Goal: Information Seeking & Learning: Learn about a topic

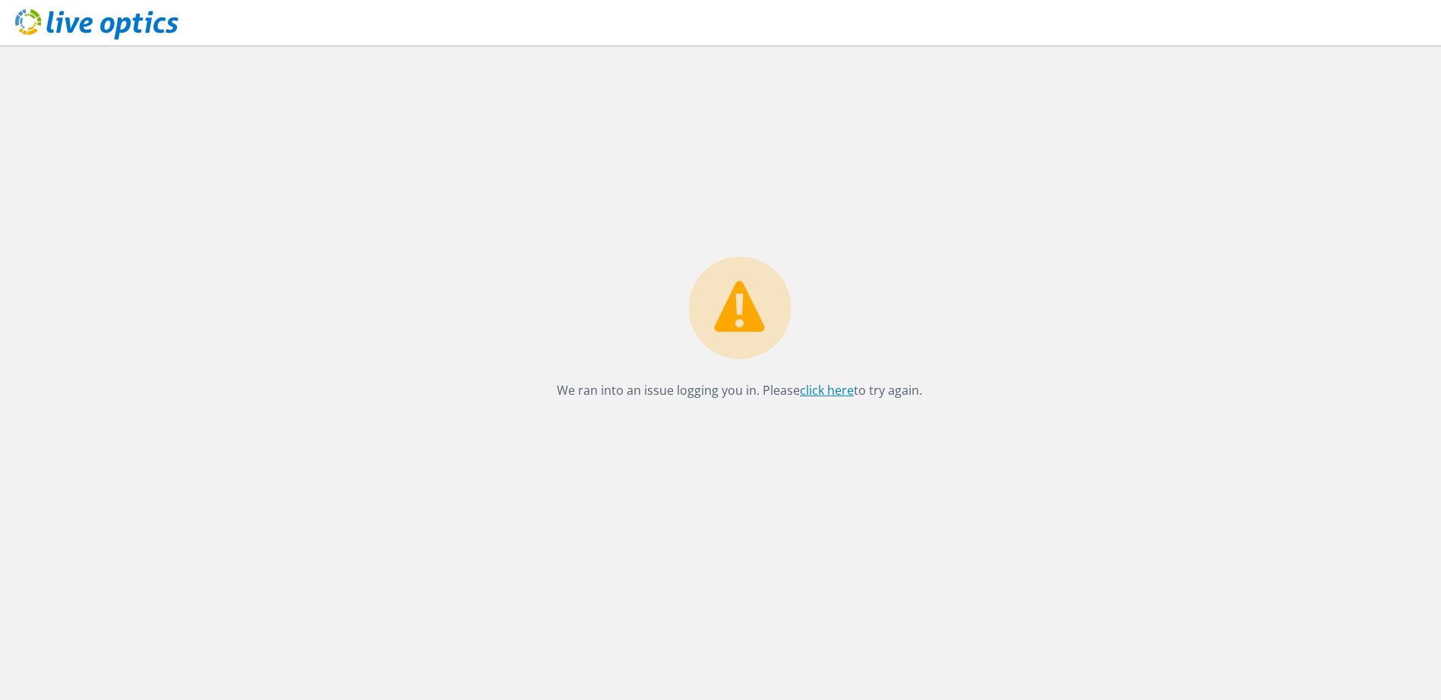
click at [824, 385] on link "click here" at bounding box center [827, 390] width 54 height 17
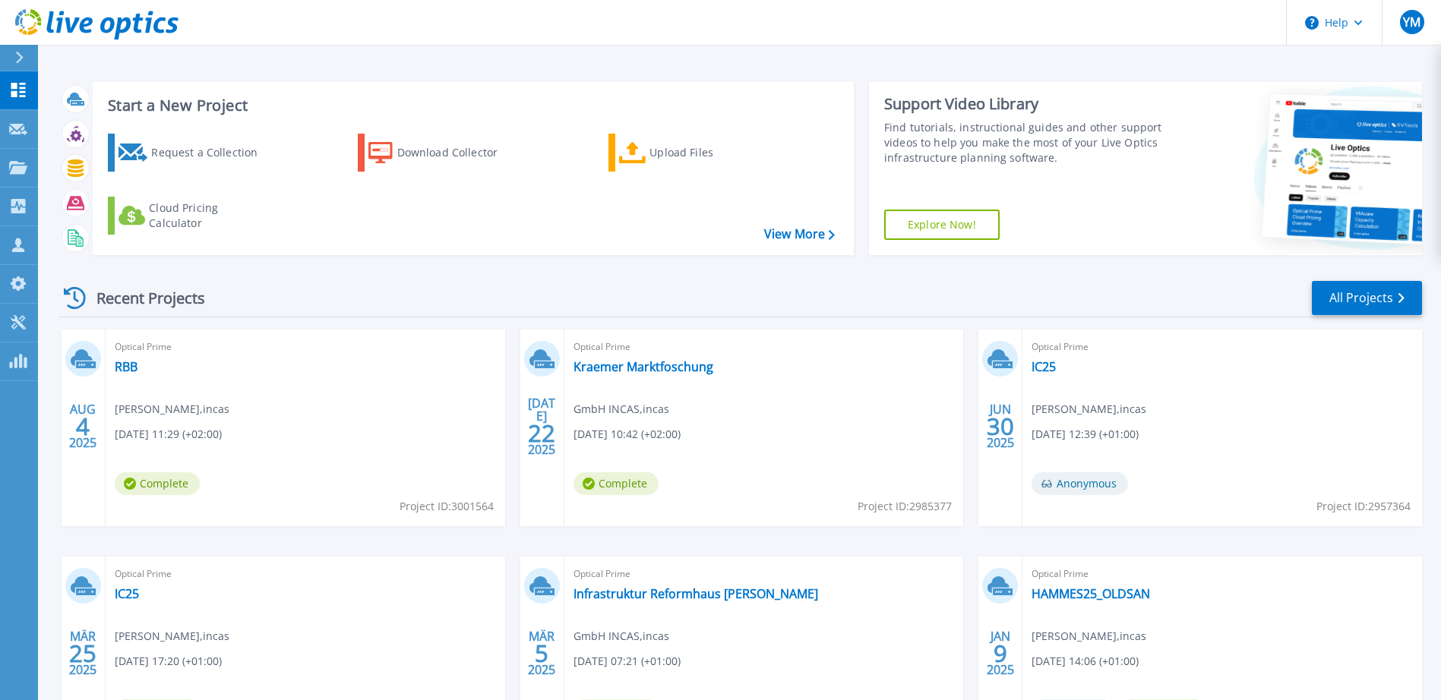
click at [643, 375] on div "Optical Prime [PERSON_NAME] Marktfoschung GmbH INCAS , incas [DATE] 10:42 (+02:…" at bounding box center [764, 428] width 400 height 197
click at [648, 368] on link "Kraemer Marktfoschung" at bounding box center [644, 366] width 140 height 15
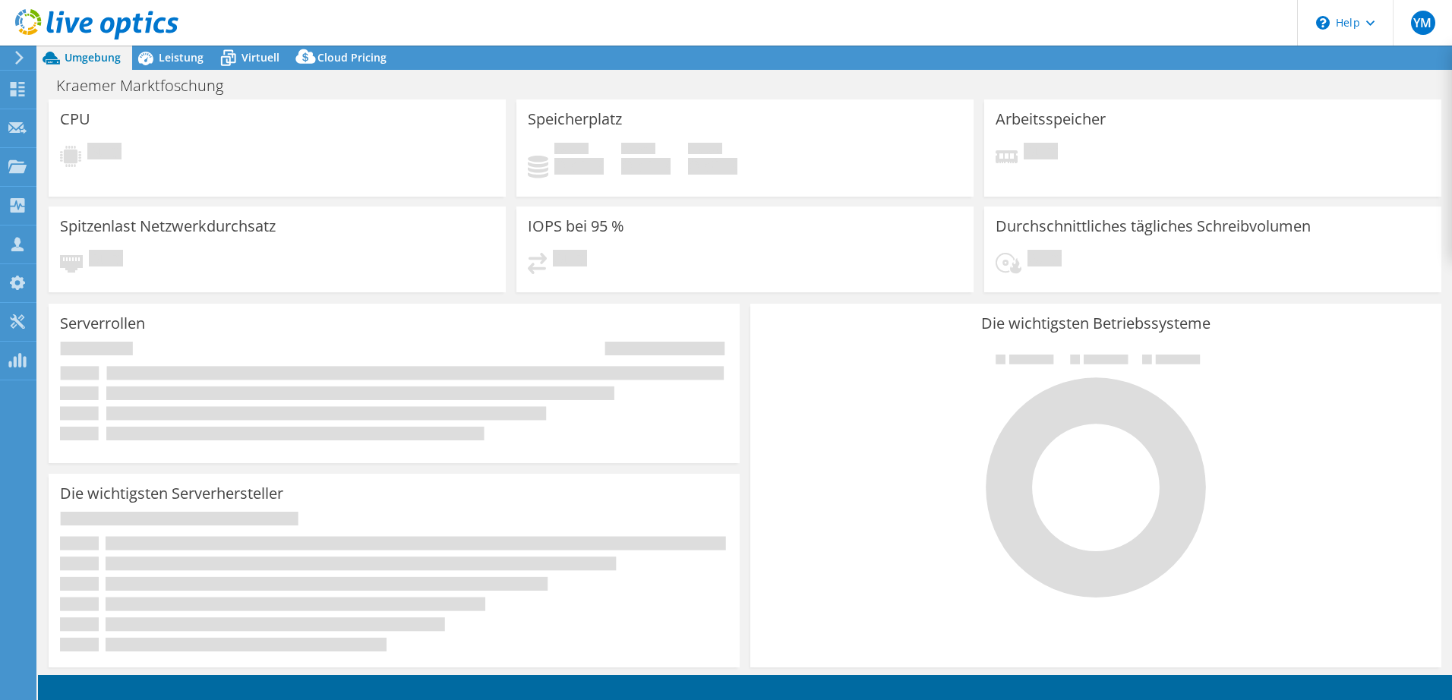
select select "EUFrankfurt"
select select "EUR"
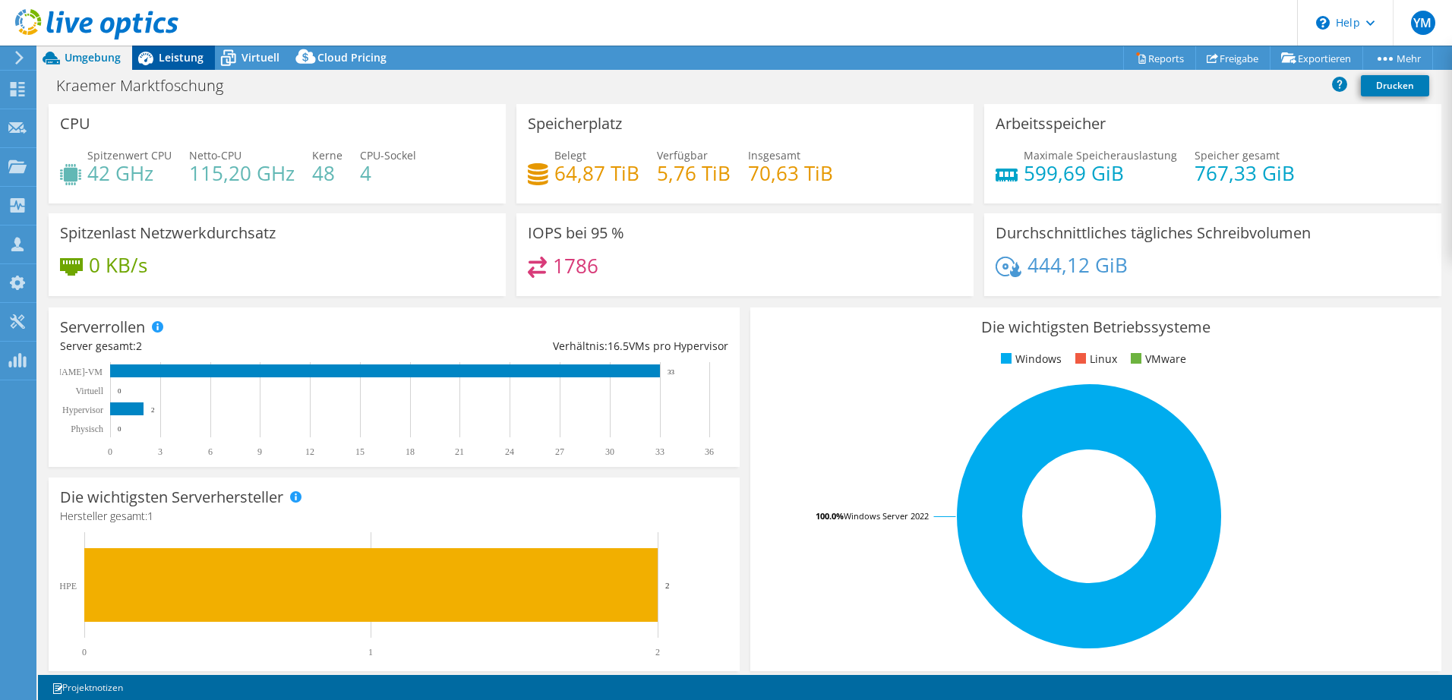
click at [175, 61] on span "Leistung" at bounding box center [181, 57] width 45 height 14
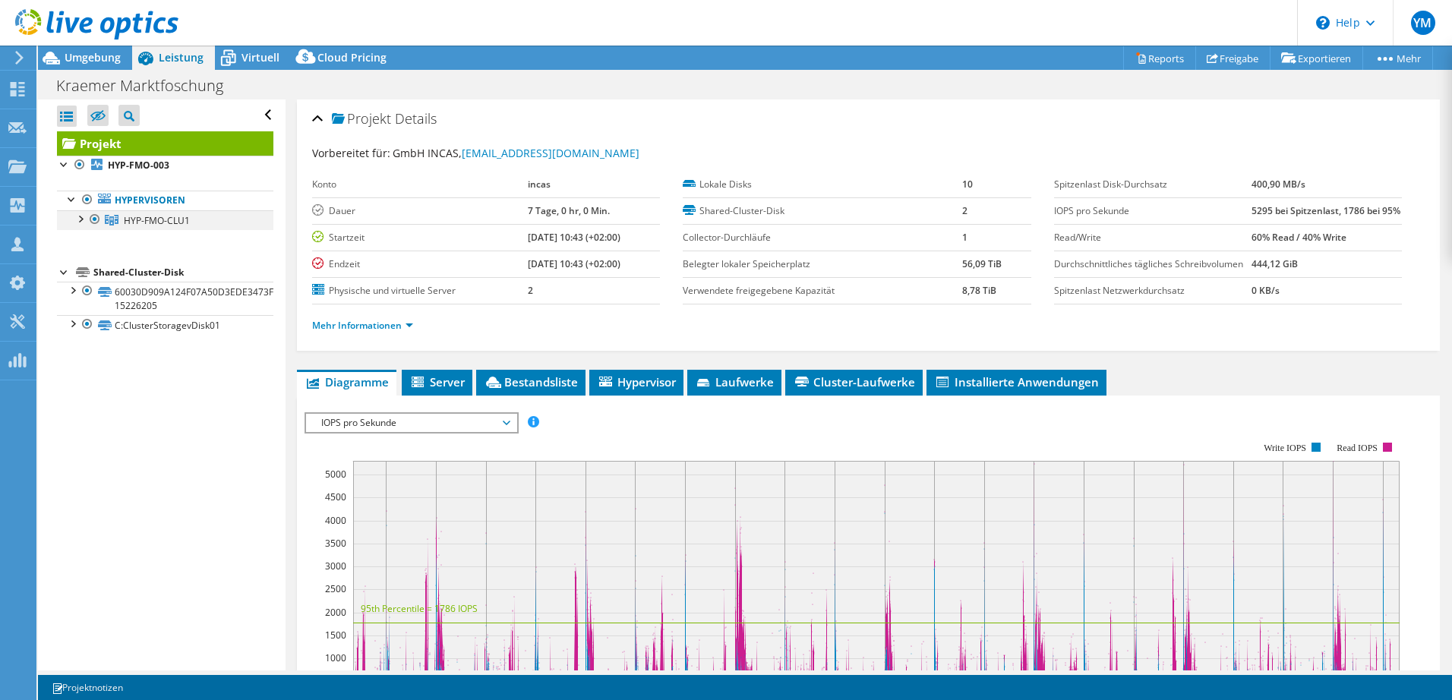
click at [81, 218] on div at bounding box center [79, 217] width 15 height 15
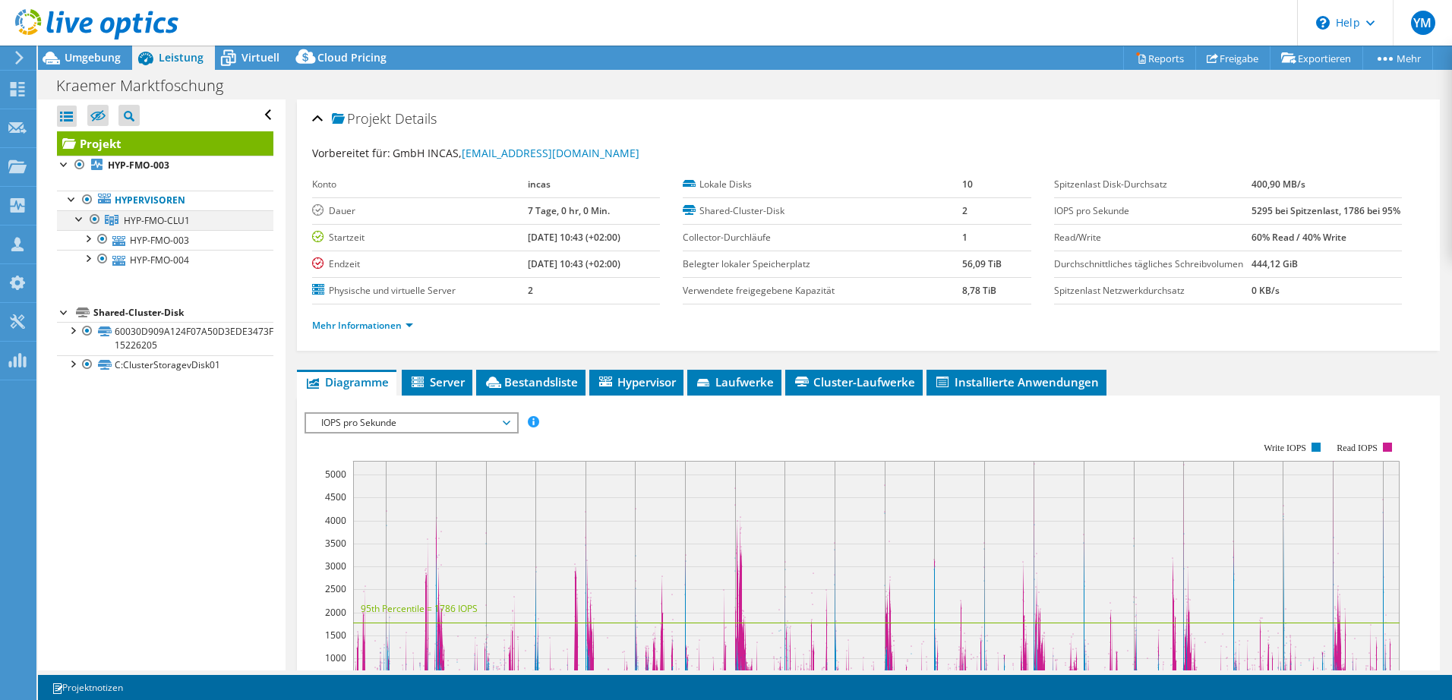
click at [73, 220] on div at bounding box center [79, 217] width 15 height 15
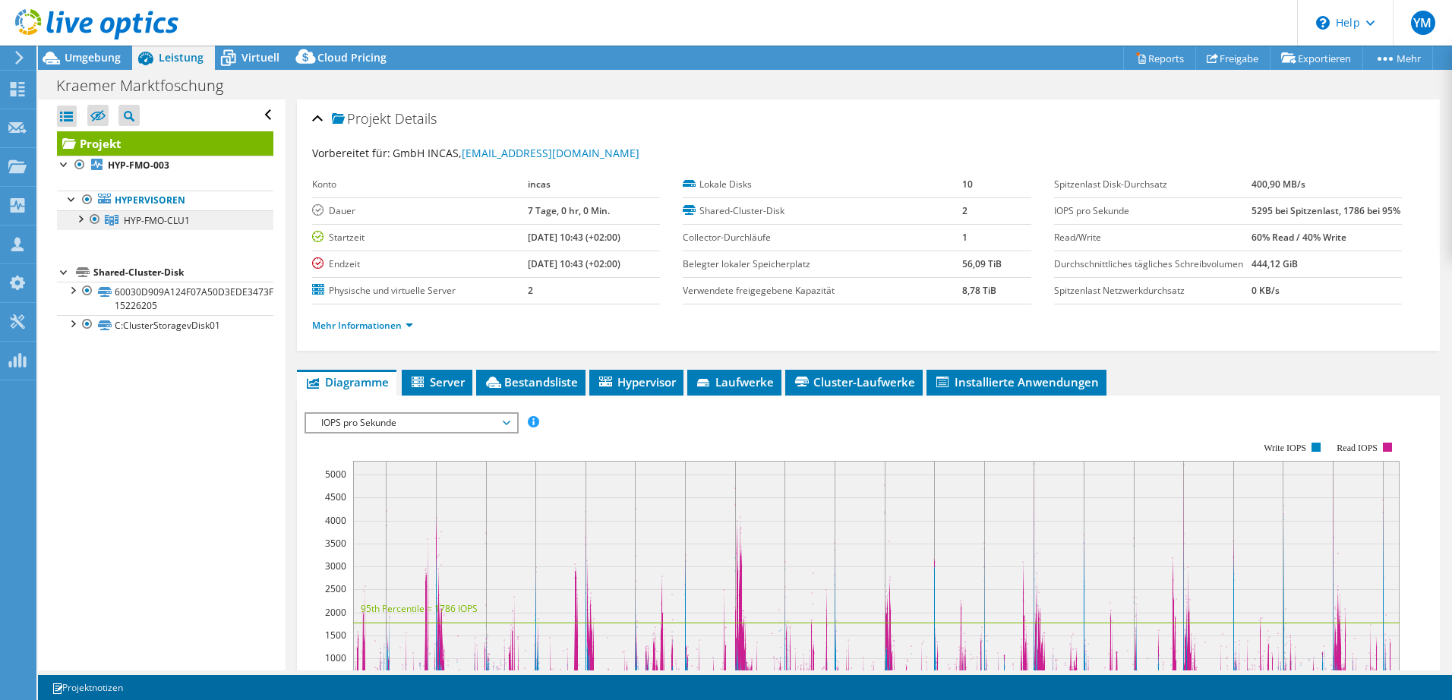
click at [156, 220] on span "HYP-FMO-CLU1" at bounding box center [157, 220] width 66 height 13
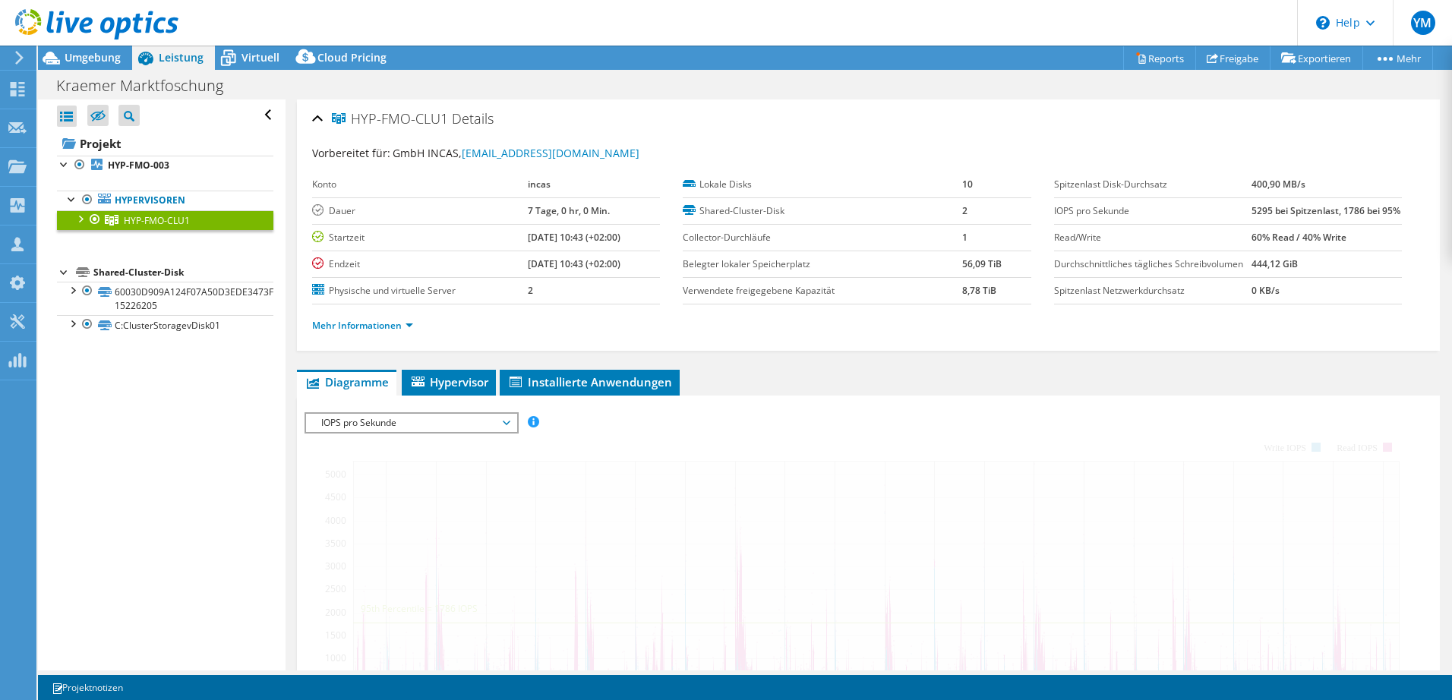
click at [77, 219] on div at bounding box center [79, 217] width 15 height 15
click at [83, 220] on div at bounding box center [79, 217] width 15 height 15
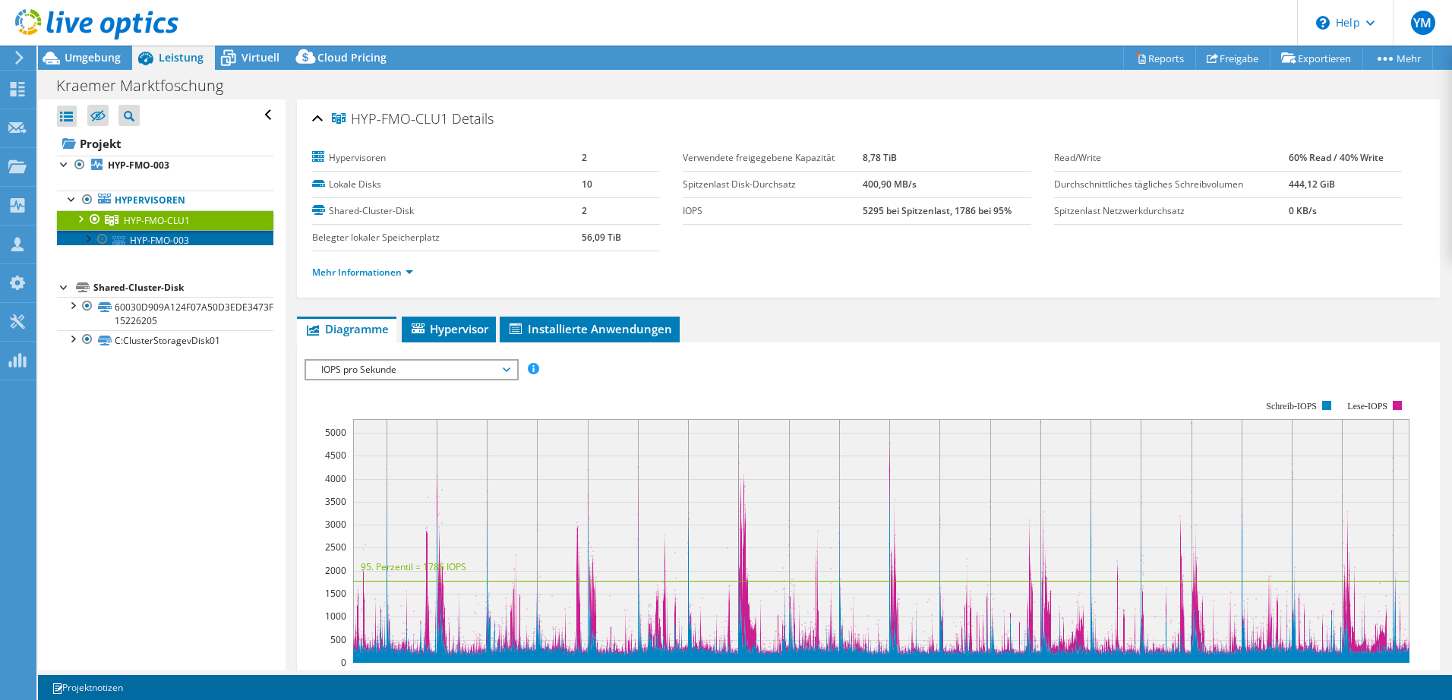
click at [78, 245] on link "HYP-FMO-003" at bounding box center [165, 240] width 217 height 20
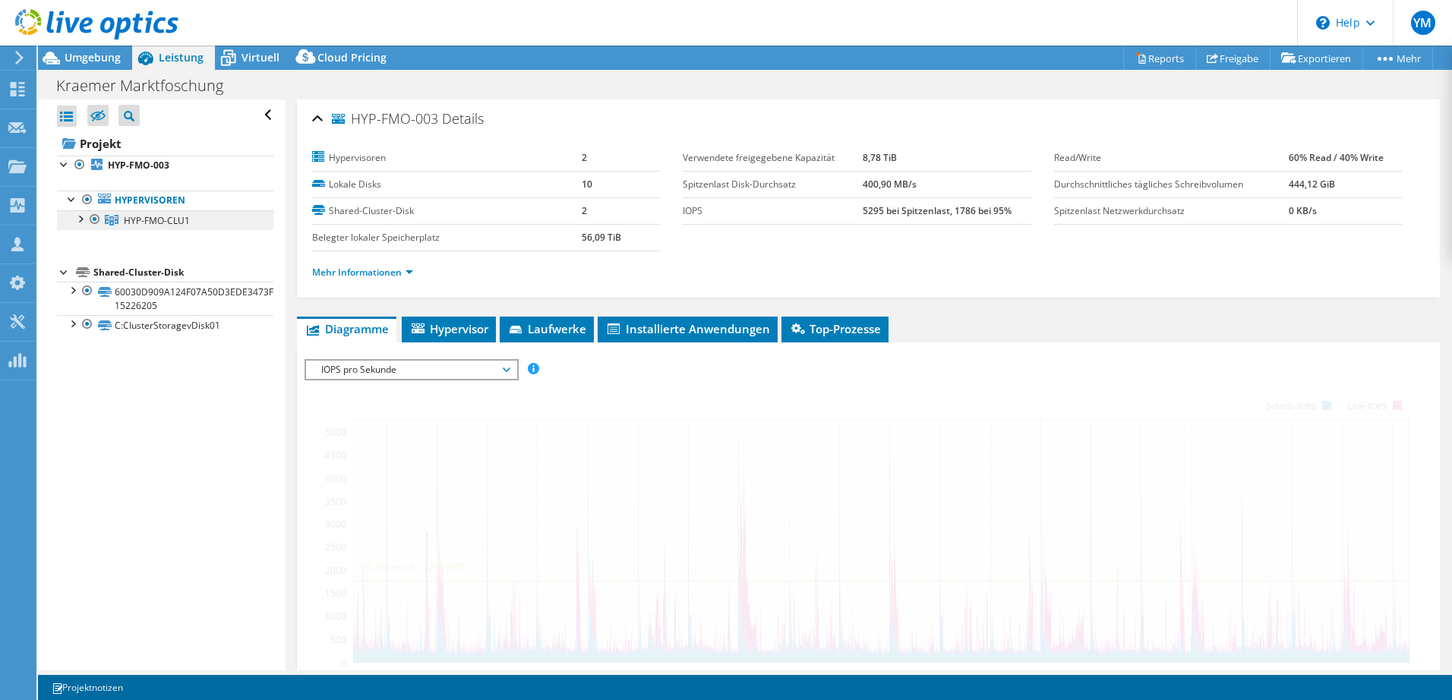
click at [84, 220] on div at bounding box center [79, 217] width 15 height 15
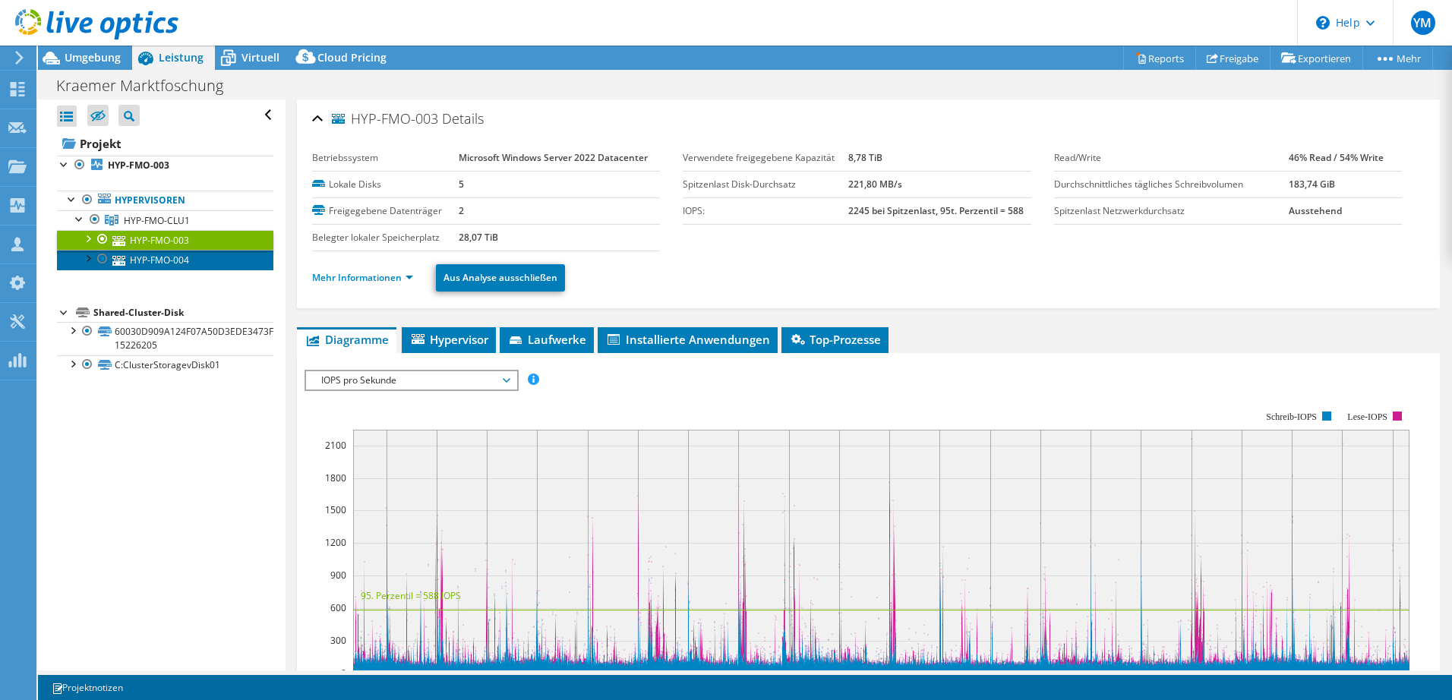
click at [175, 258] on link "HYP-FMO-004" at bounding box center [165, 260] width 217 height 20
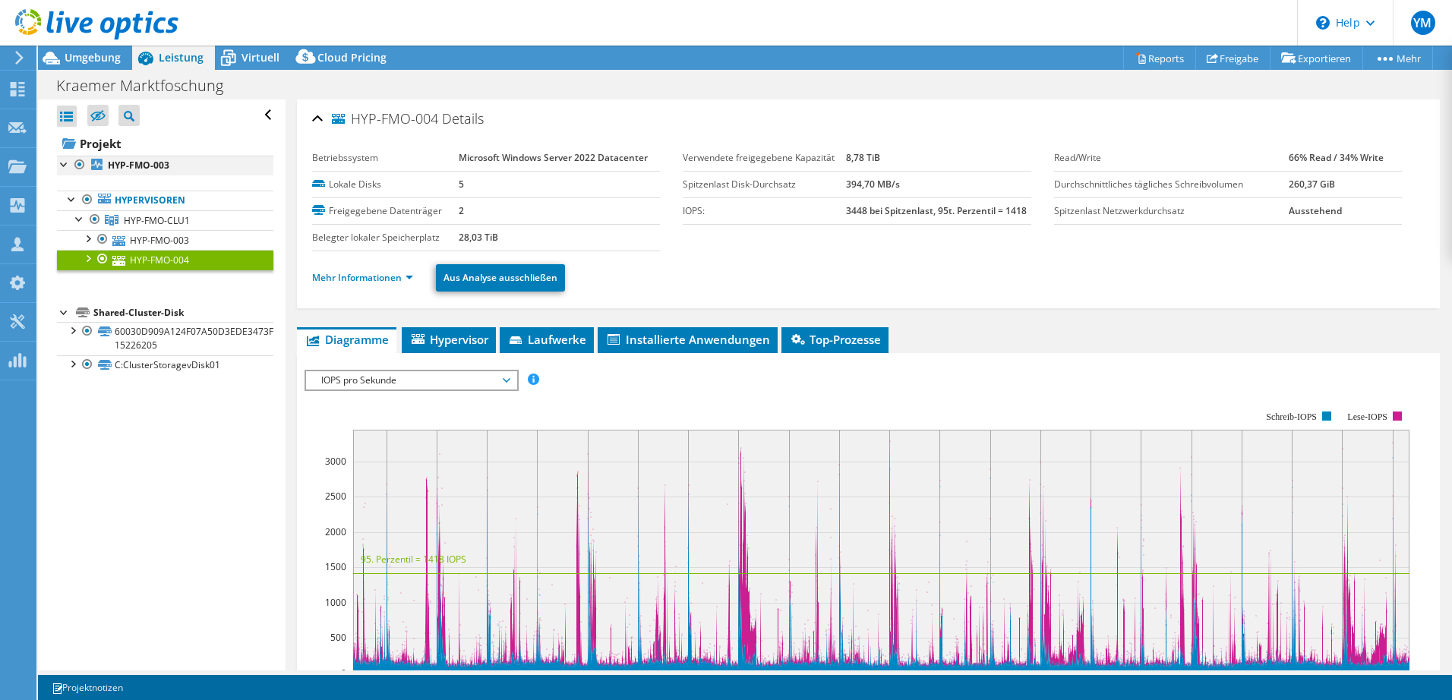
click at [57, 163] on div at bounding box center [64, 163] width 15 height 15
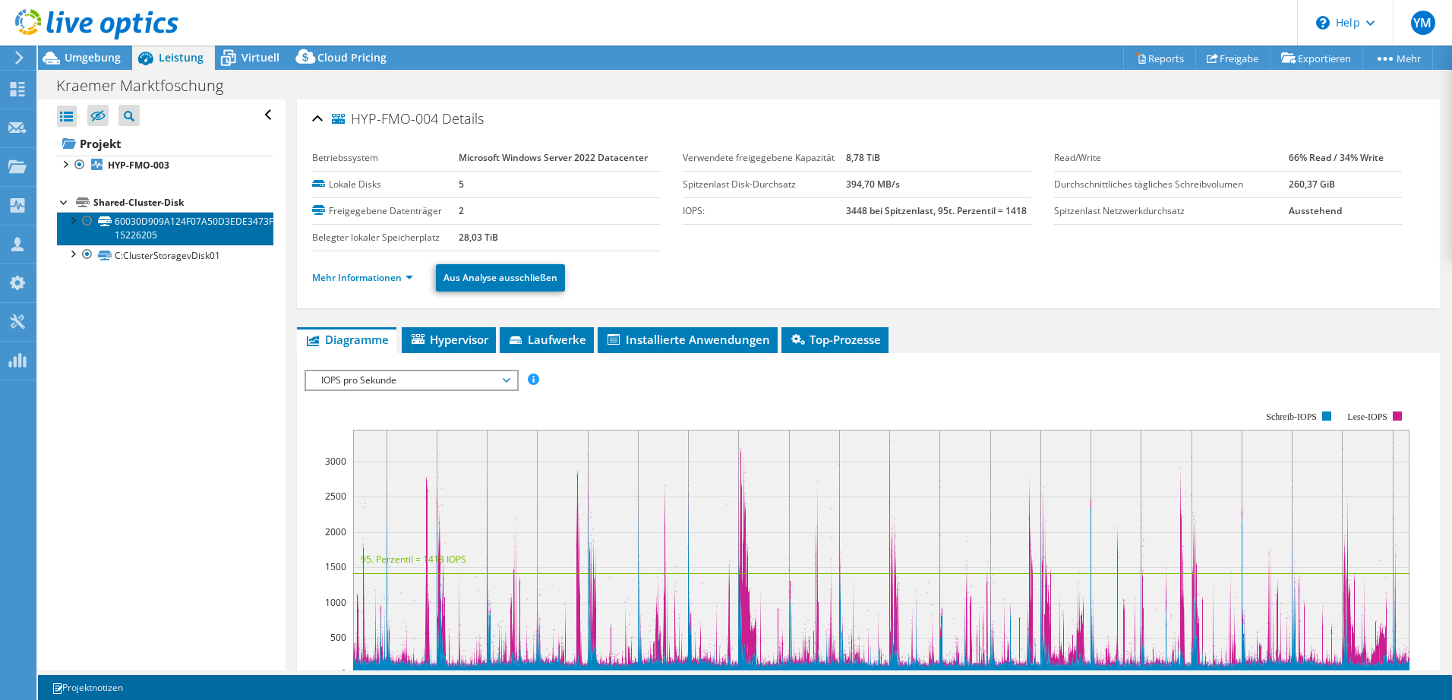
click at [60, 213] on link "60030D909A124F07A50D3EDE3473FA99-15226205" at bounding box center [165, 228] width 217 height 33
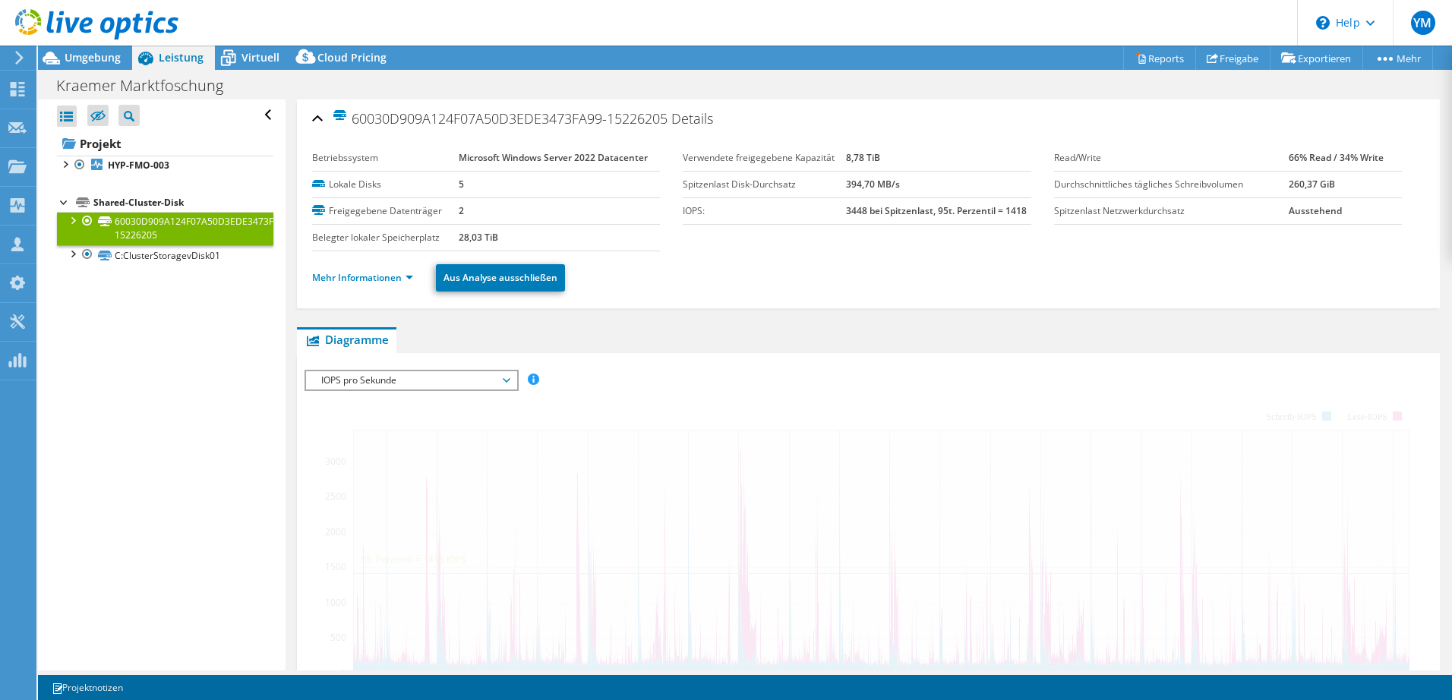
click at [62, 207] on div at bounding box center [64, 201] width 15 height 15
click at [64, 201] on div at bounding box center [64, 201] width 15 height 15
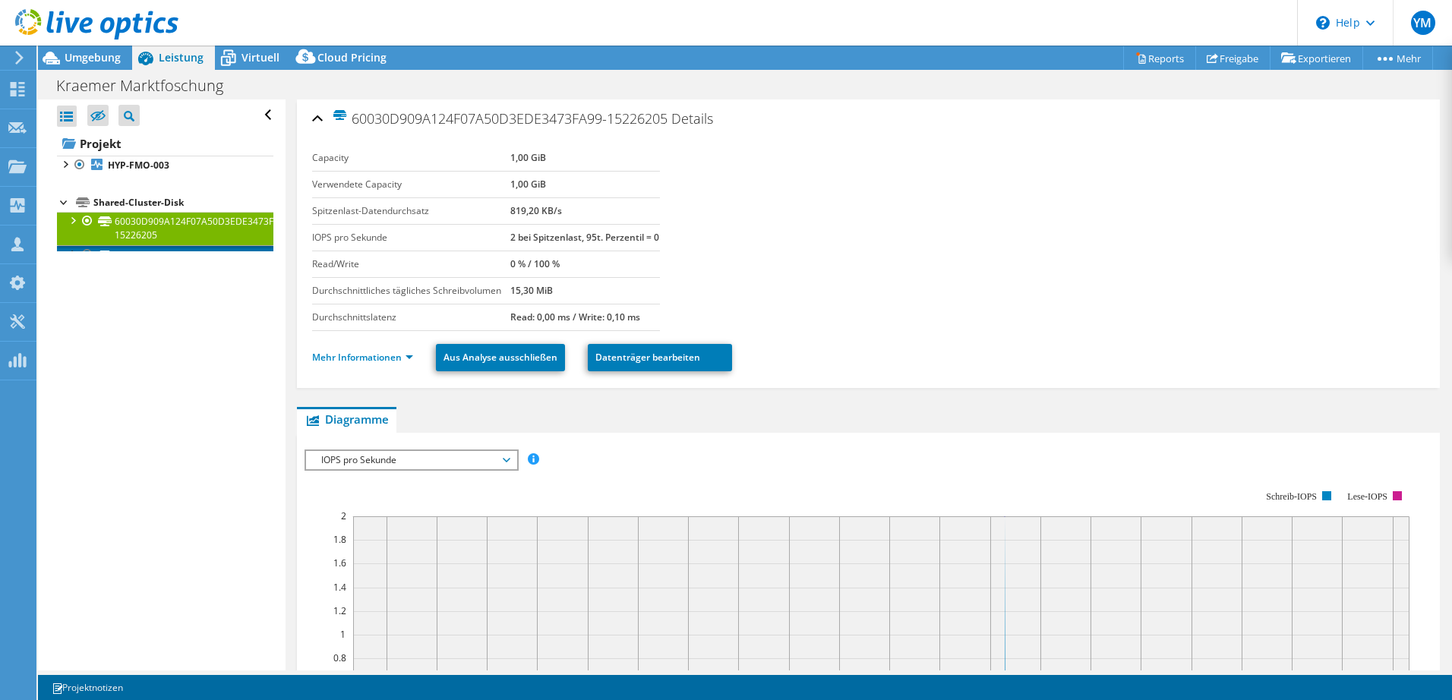
click at [152, 258] on link "C:ClusterStoragevDisk01" at bounding box center [165, 255] width 217 height 20
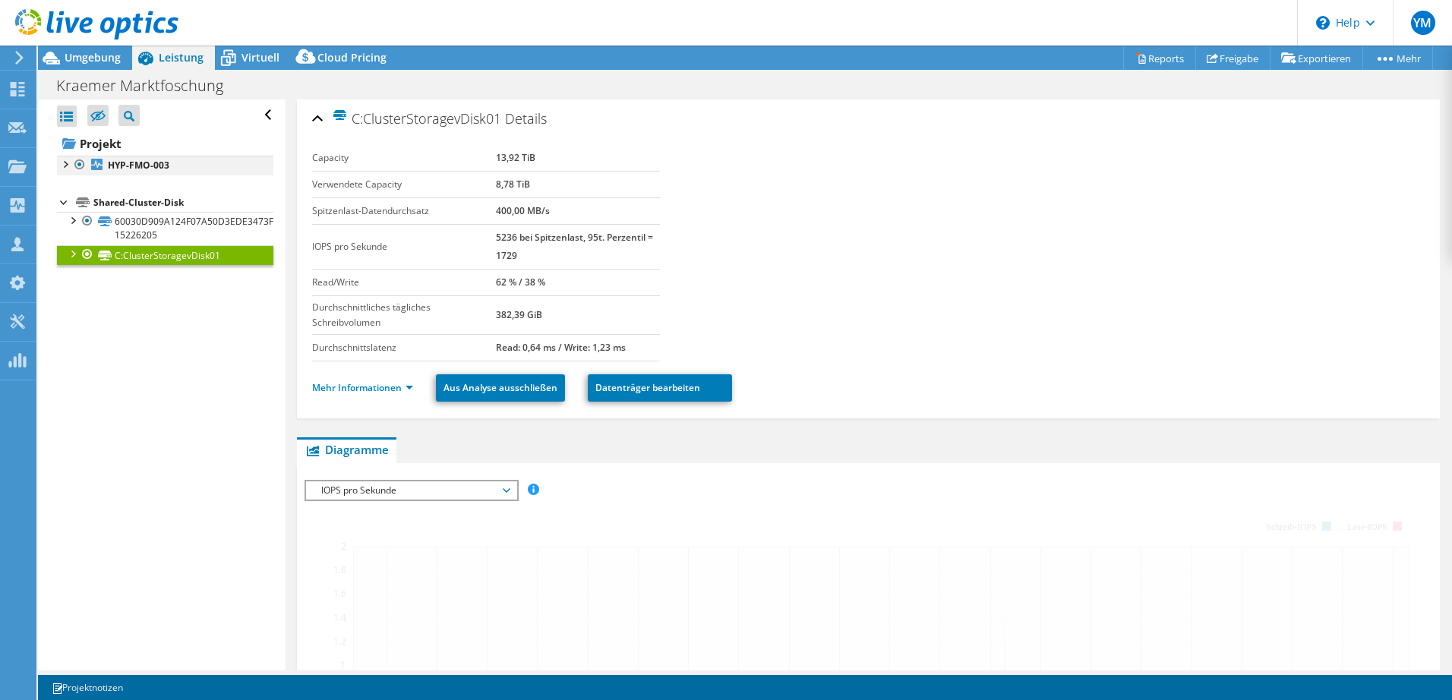
click at [65, 206] on div at bounding box center [64, 201] width 15 height 15
click at [65, 167] on div at bounding box center [64, 163] width 15 height 15
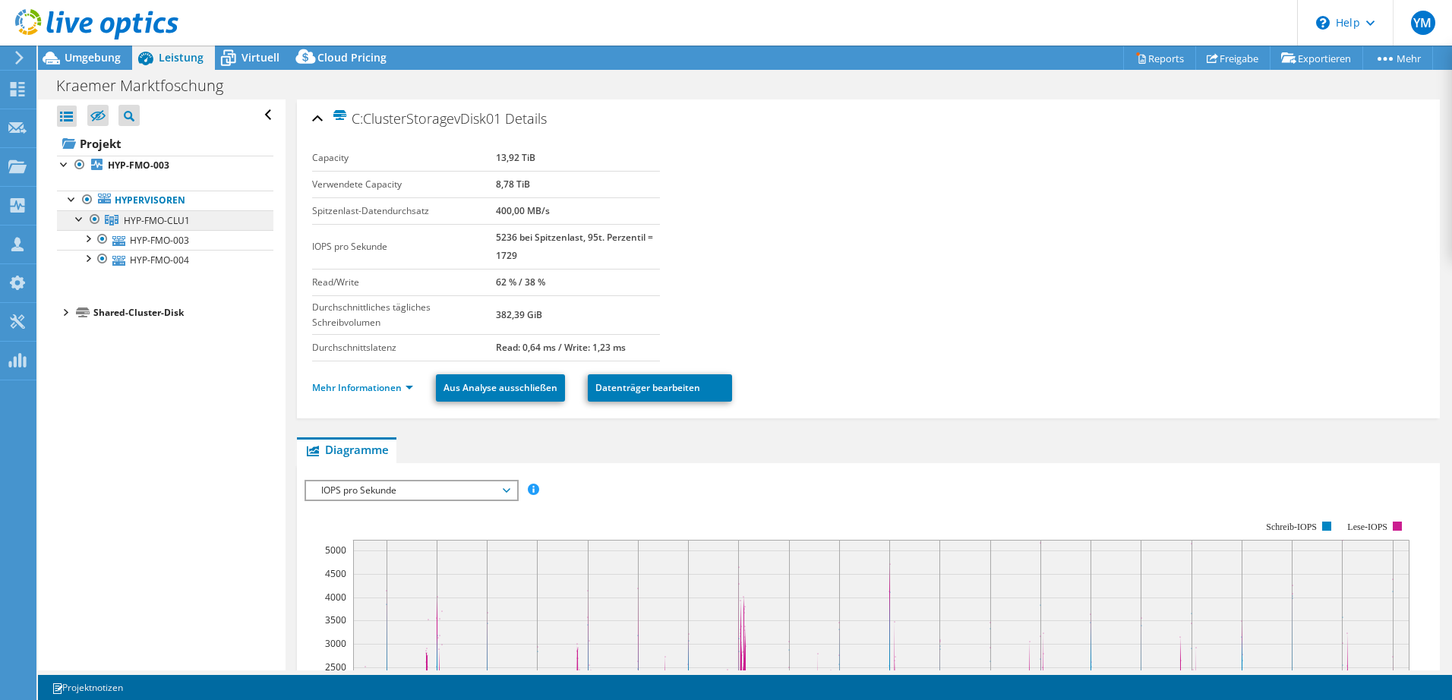
click at [178, 218] on span "HYP-FMO-CLU1" at bounding box center [157, 220] width 66 height 13
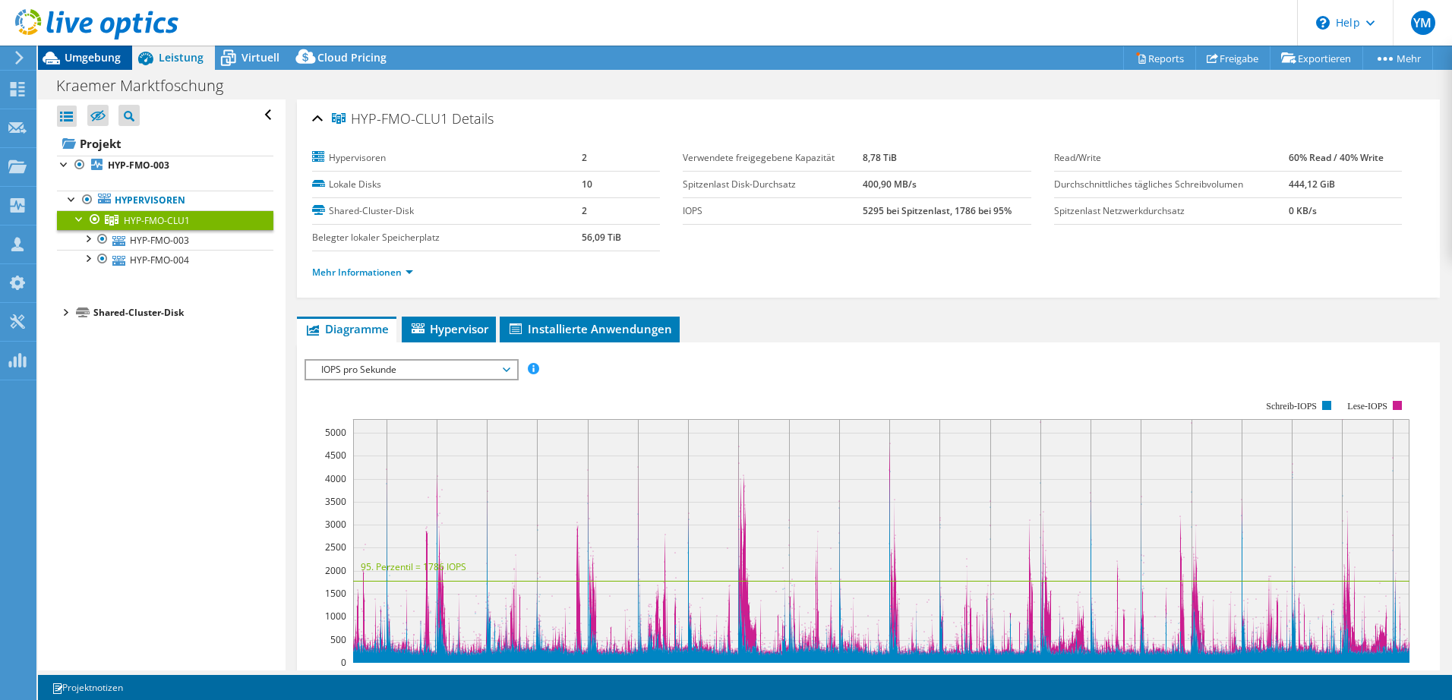
click at [102, 58] on span "Umgebung" at bounding box center [93, 57] width 56 height 14
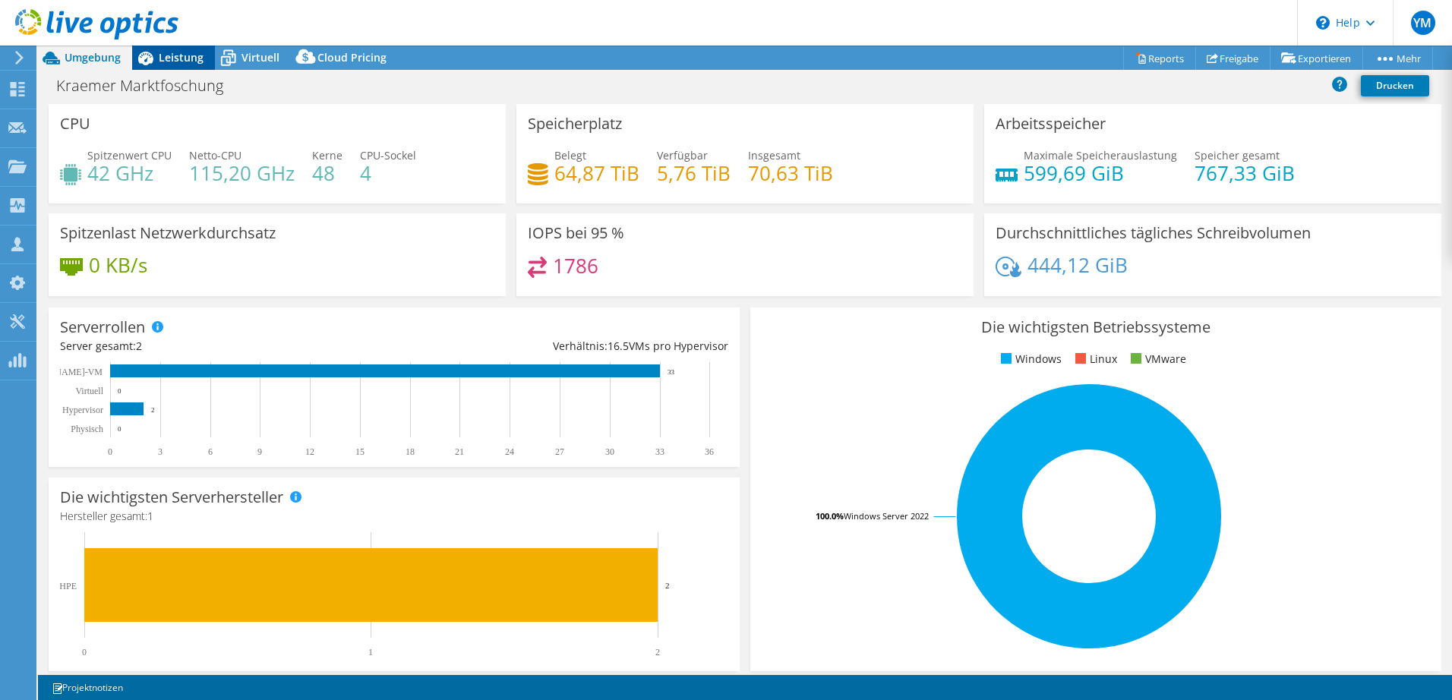
click at [168, 55] on span "Leistung" at bounding box center [181, 57] width 45 height 14
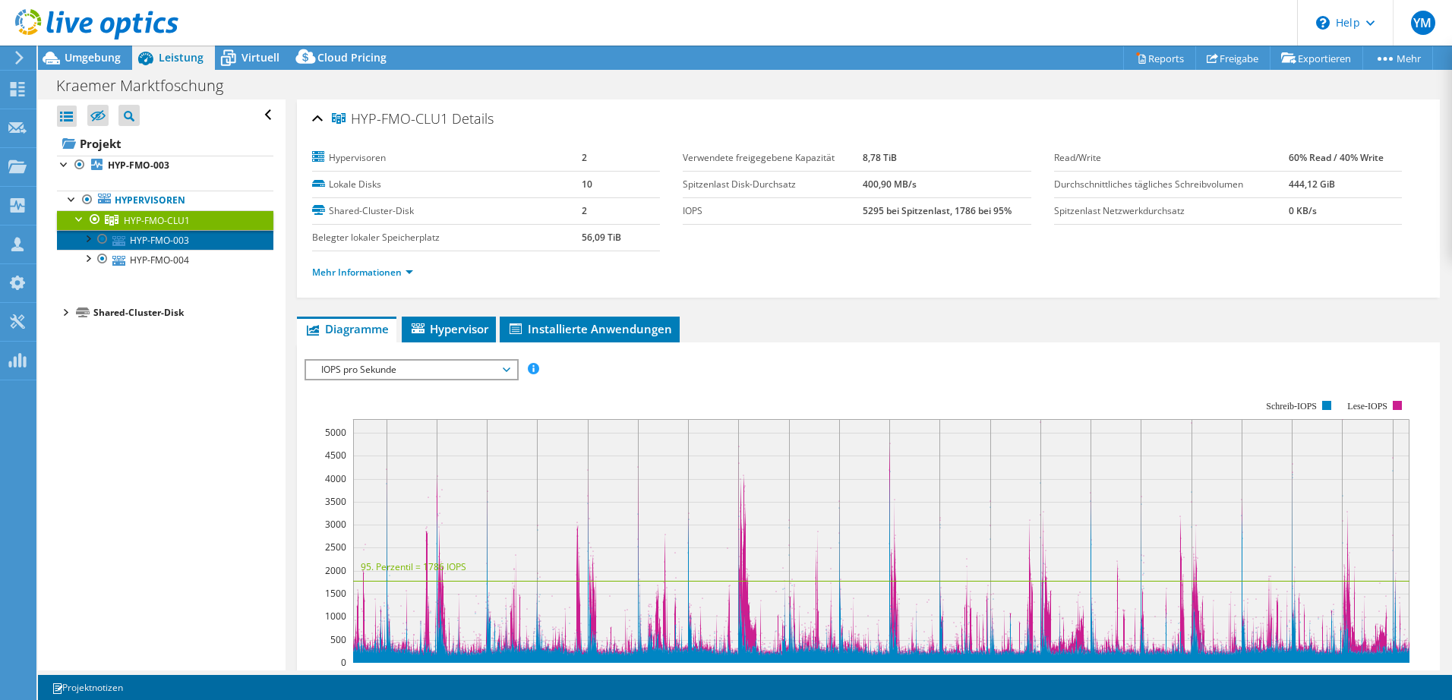
click at [161, 240] on link "HYP-FMO-003" at bounding box center [165, 240] width 217 height 20
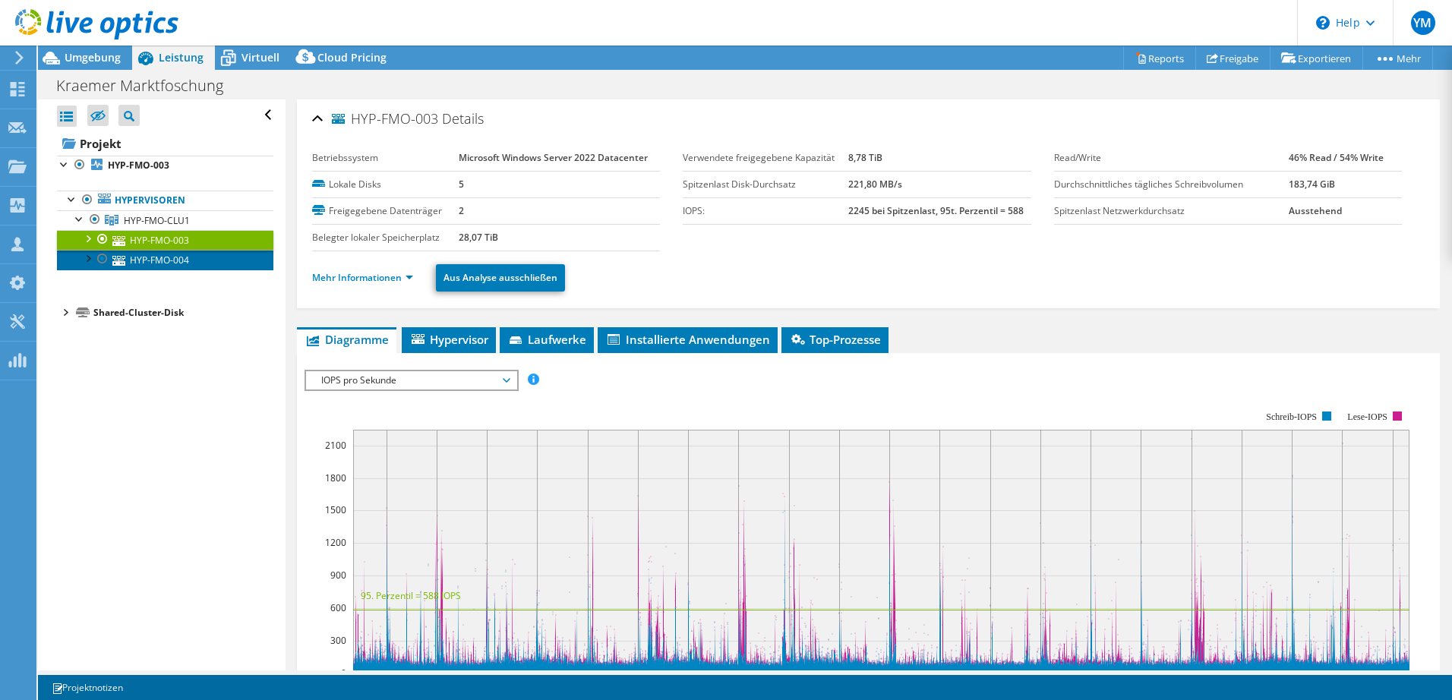
click at [189, 268] on link "HYP-FMO-004" at bounding box center [165, 260] width 217 height 20
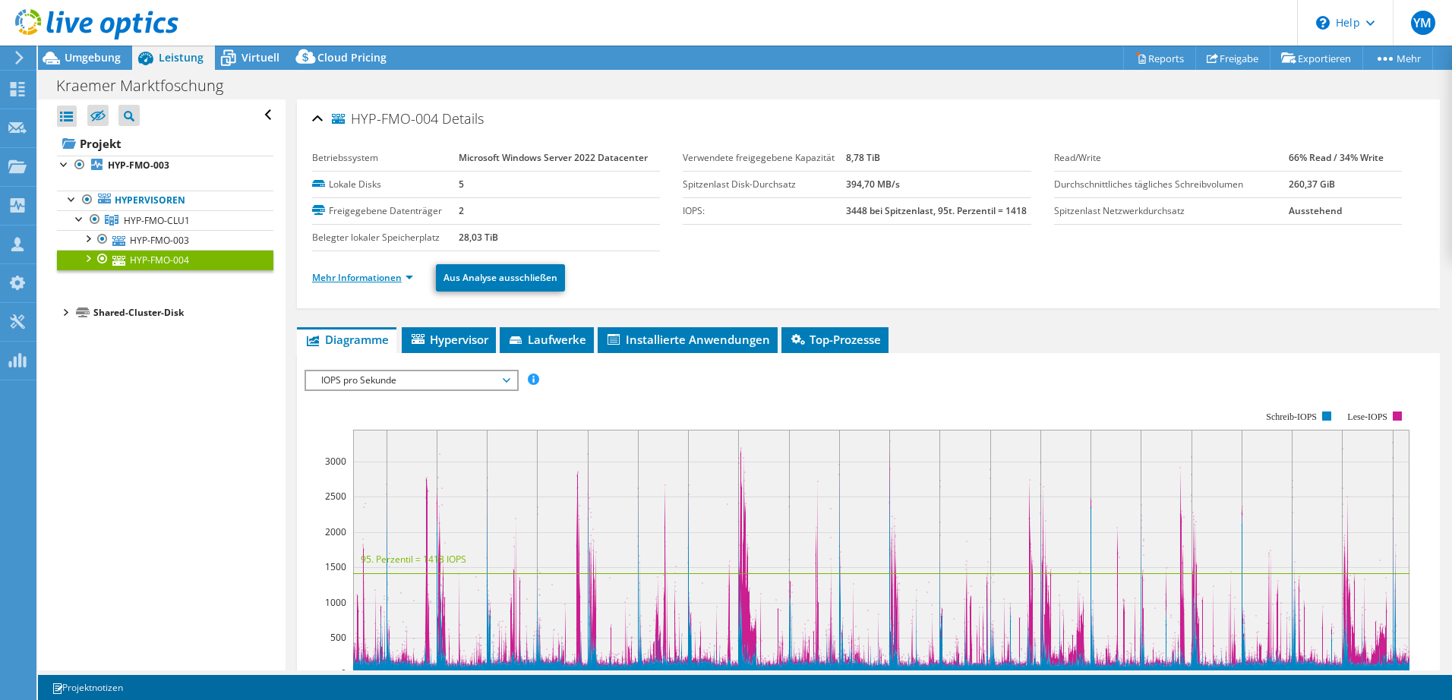
click at [397, 273] on link "Mehr Informationen" at bounding box center [362, 277] width 101 height 13
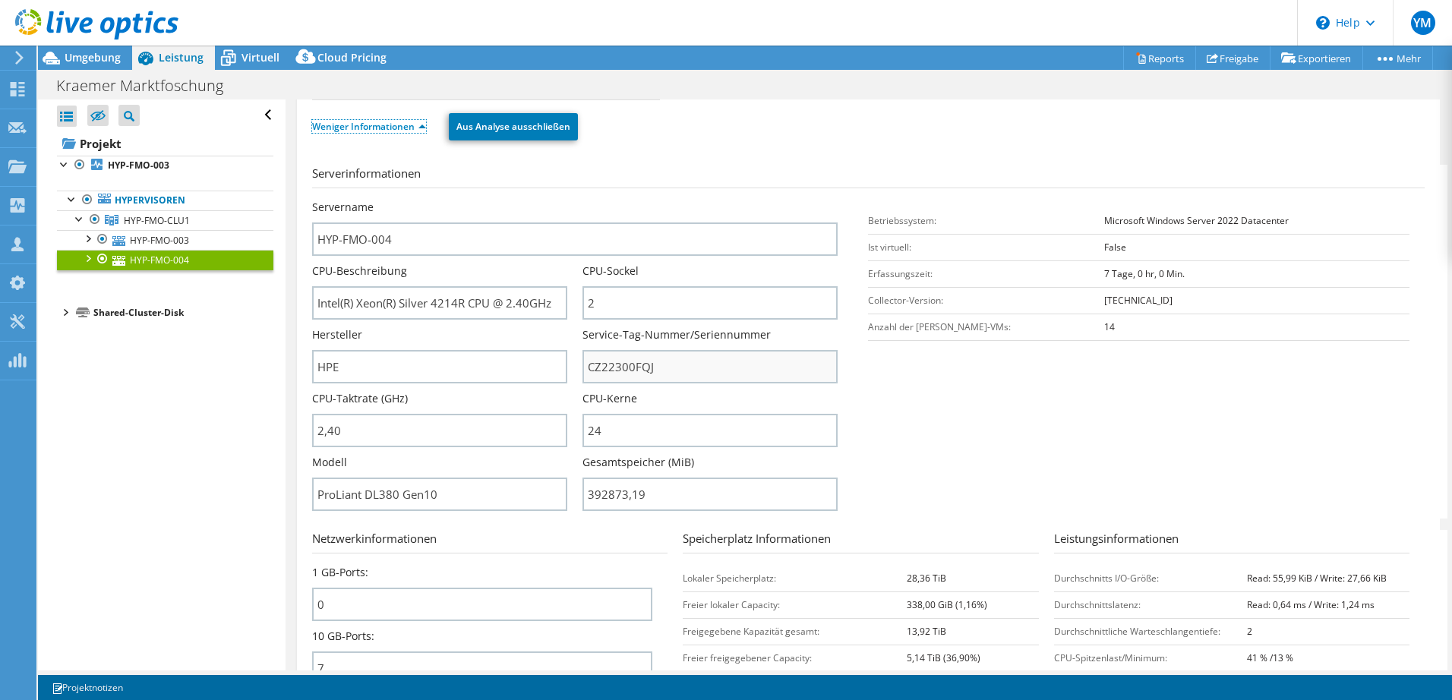
scroll to position [152, 0]
click at [668, 365] on input "CZ22300FQJ" at bounding box center [710, 365] width 255 height 33
drag, startPoint x: 668, startPoint y: 365, endPoint x: 495, endPoint y: 370, distance: 172.5
click at [498, 199] on div "Servername HYP-FMO-004 CPU-Beschreibung Intel(R) Xeon(R) Silver 4214R CPU @ 2.4…" at bounding box center [583, 199] width 542 height 0
click at [169, 241] on link "HYP-FMO-003" at bounding box center [165, 240] width 217 height 20
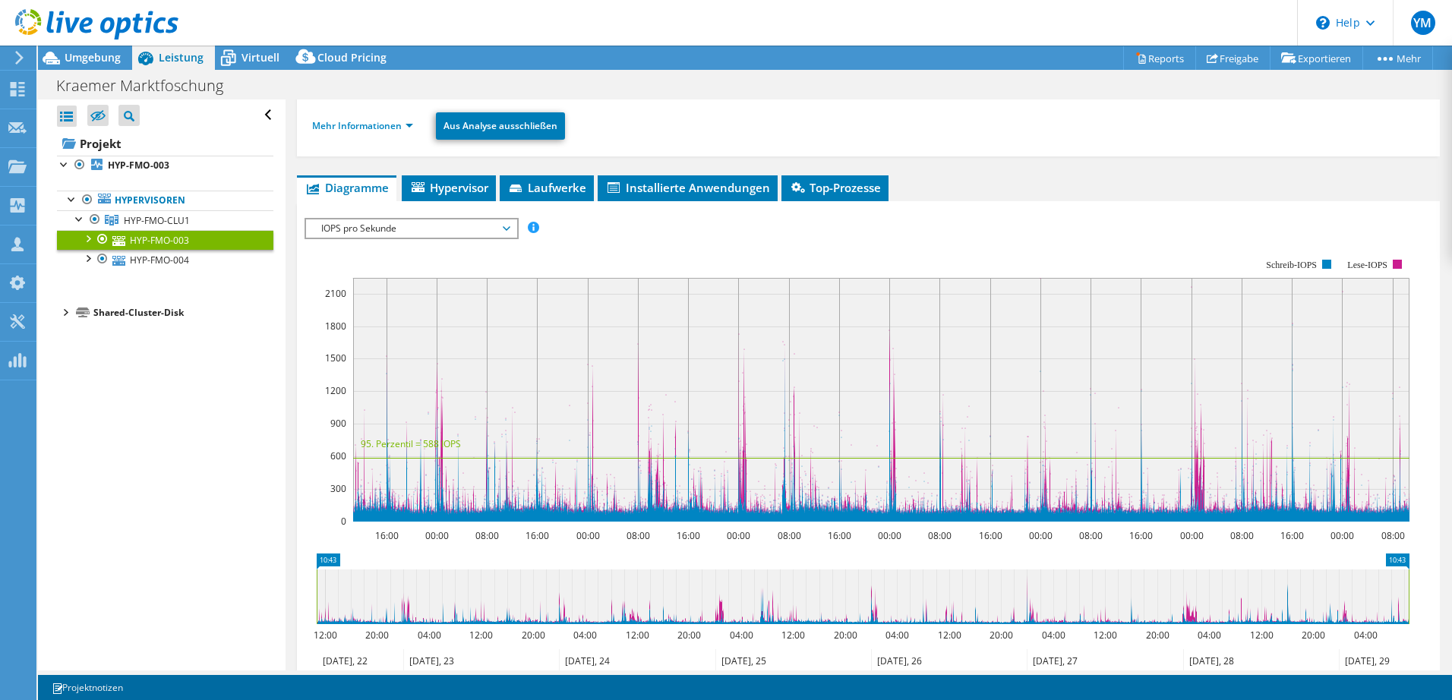
click at [412, 133] on li "Mehr Informationen" at bounding box center [367, 126] width 110 height 17
click at [409, 128] on link "Mehr Informationen" at bounding box center [362, 125] width 101 height 13
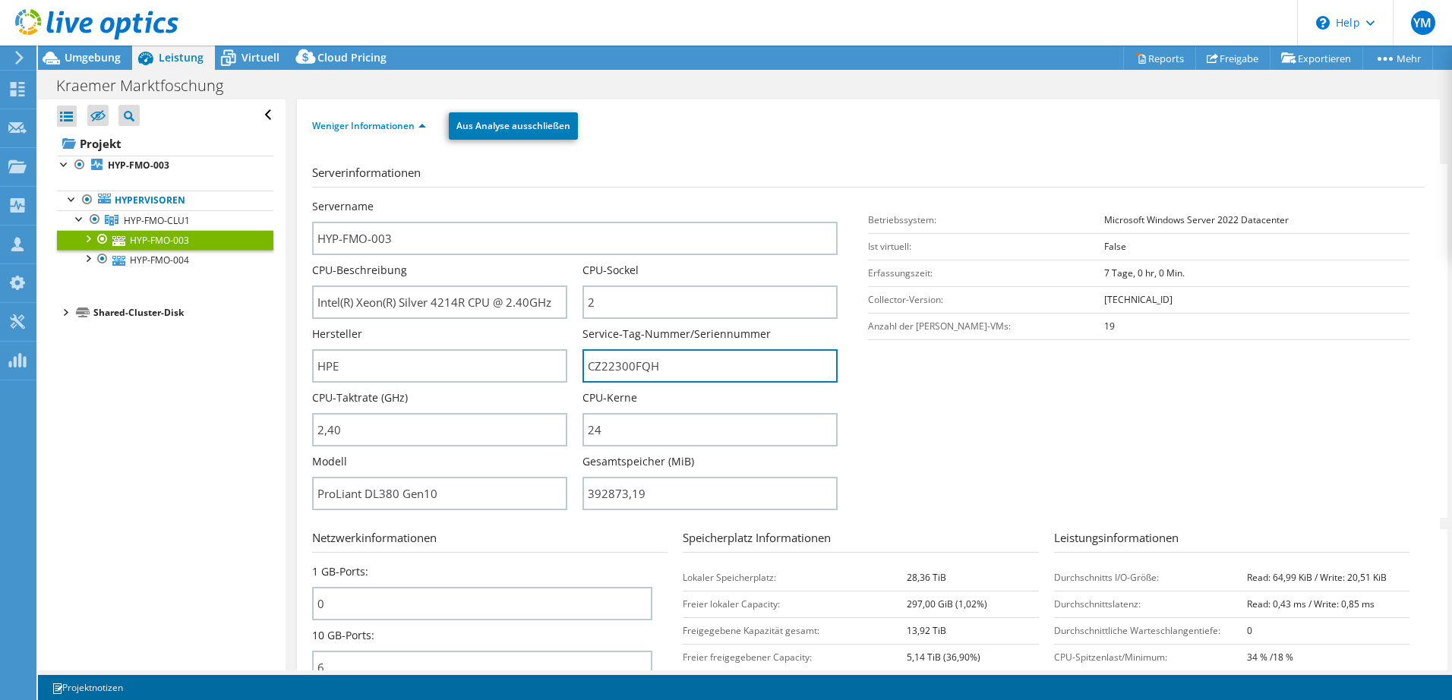
drag, startPoint x: 689, startPoint y: 374, endPoint x: 220, endPoint y: 324, distance: 472.1
click at [232, 325] on div "Alle öffnen Alle schließen Ausgeschlossene Knoten verbergen Projektbaumfilter" at bounding box center [745, 385] width 1414 height 571
